Goal: Download file/media

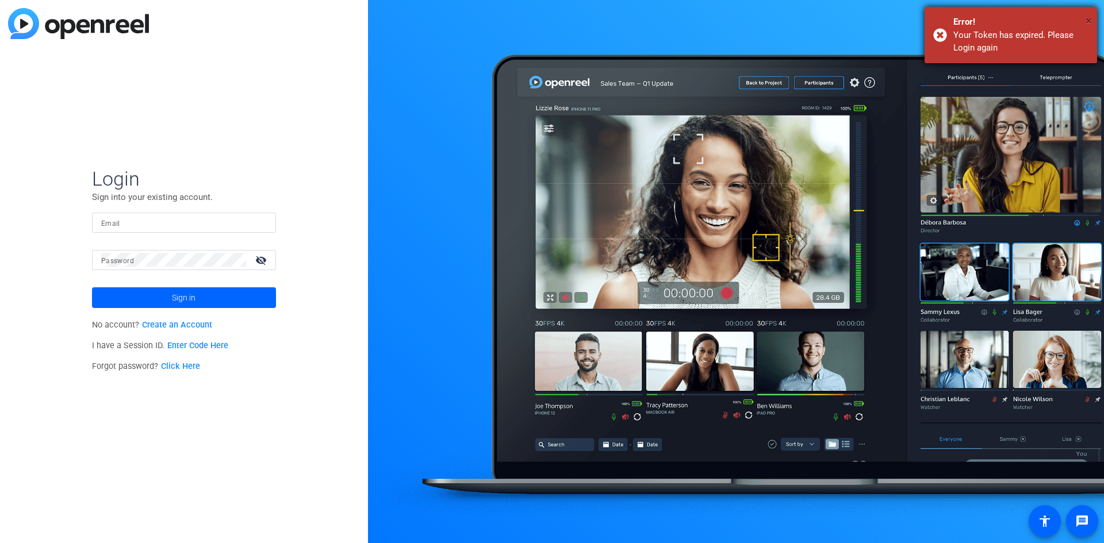
click at [1089, 18] on span "×" at bounding box center [1089, 21] width 6 height 14
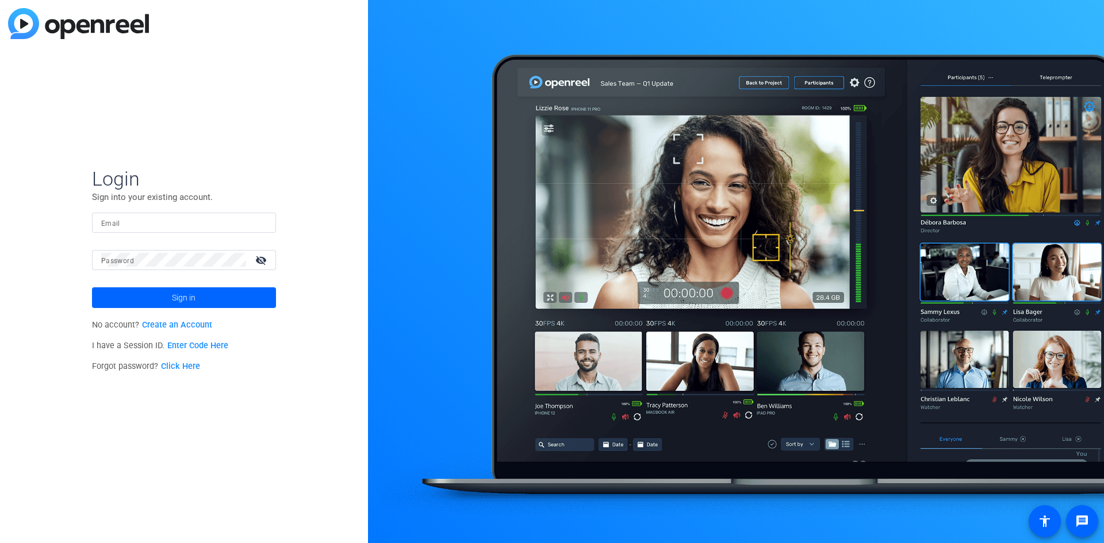
type input "[PERSON_NAME][EMAIL_ADDRESS][PERSON_NAME][DOMAIN_NAME]"
click at [166, 294] on span at bounding box center [184, 298] width 184 height 28
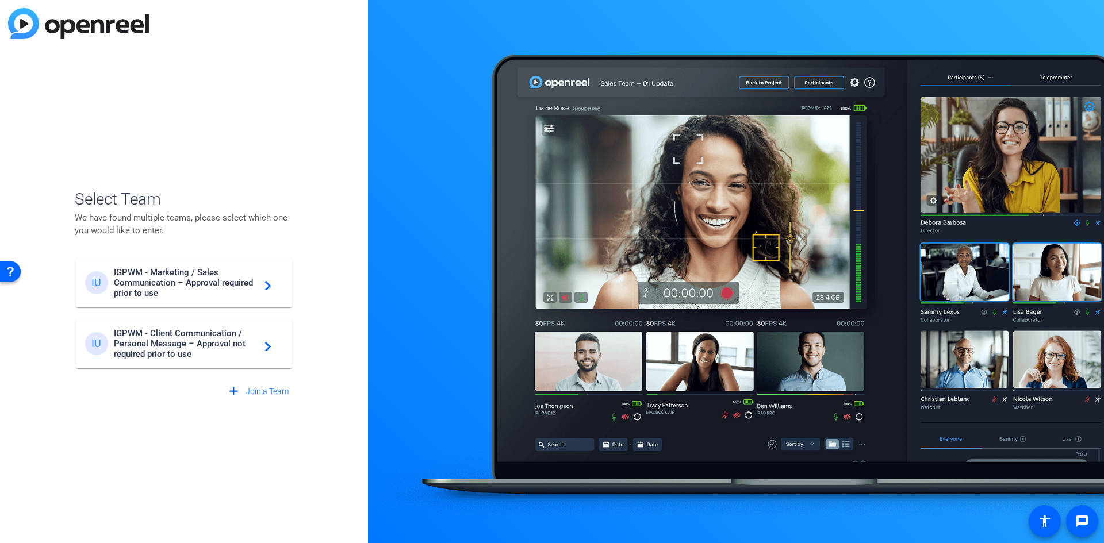
click at [270, 287] on mat-icon "navigate_next" at bounding box center [265, 283] width 14 height 14
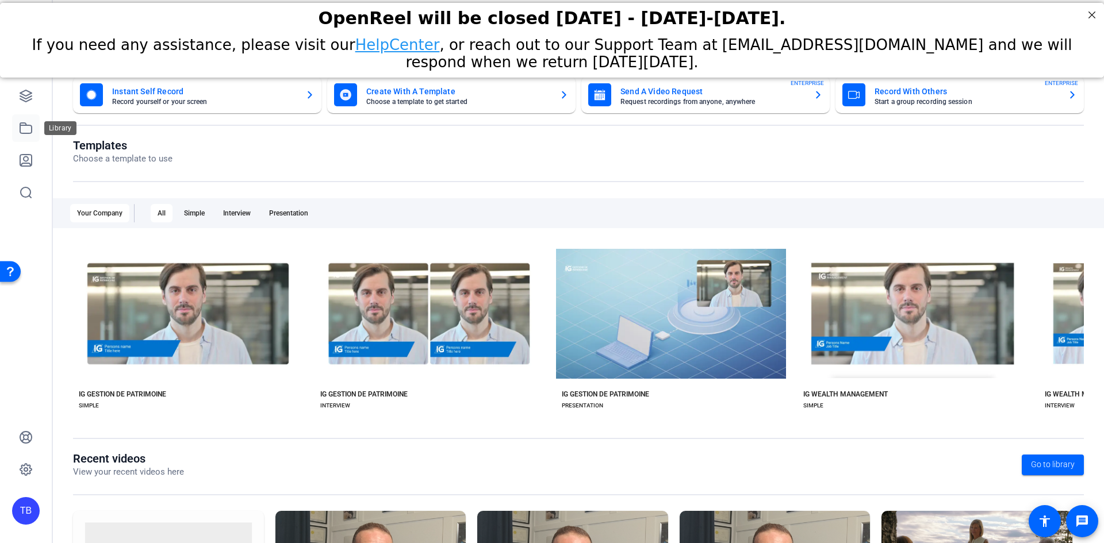
click at [28, 126] on icon at bounding box center [26, 128] width 12 height 10
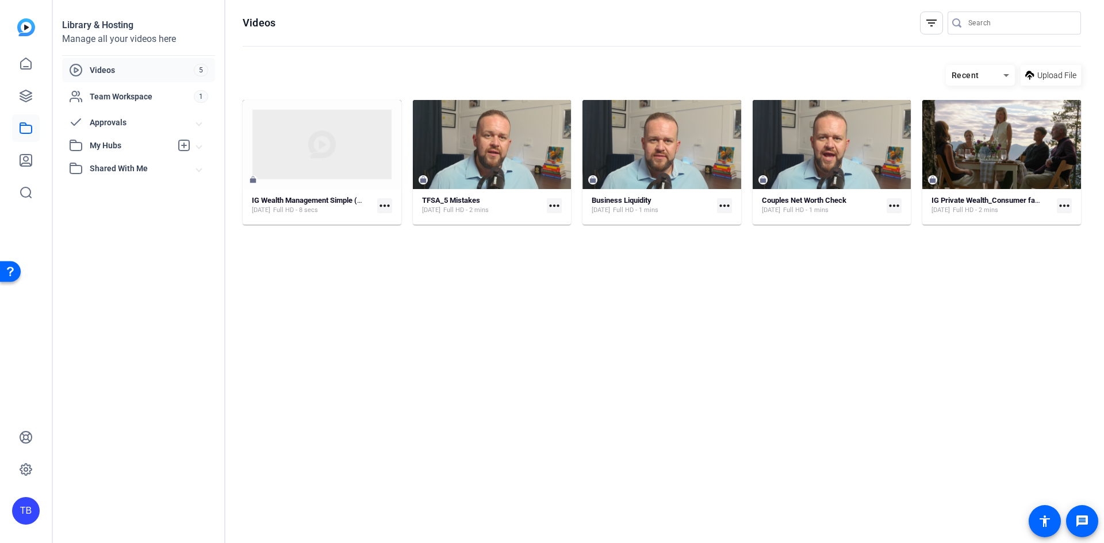
click at [381, 212] on mat-icon "more_horiz" at bounding box center [384, 205] width 15 height 15
click at [395, 235] on span "Download" at bounding box center [410, 238] width 48 height 14
click at [110, 98] on span "Team Workspace" at bounding box center [142, 97] width 104 height 12
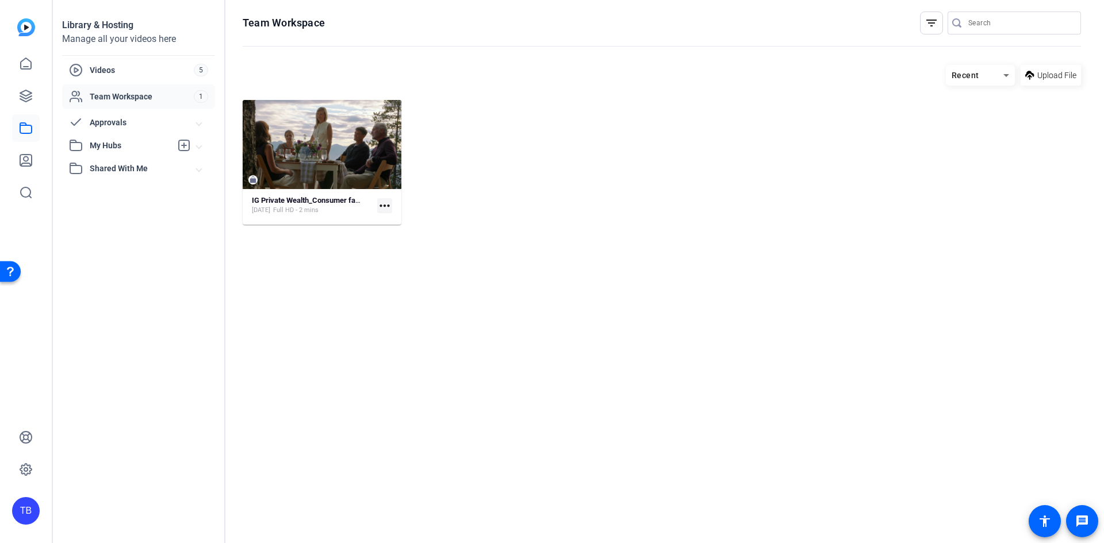
click at [167, 53] on div "Library & Hosting Manage all your videos here Videos 5 Team Workspace 1 Approva…" at bounding box center [139, 271] width 173 height 543
click at [164, 67] on span "Videos" at bounding box center [142, 70] width 104 height 12
